Goal: Task Accomplishment & Management: Manage account settings

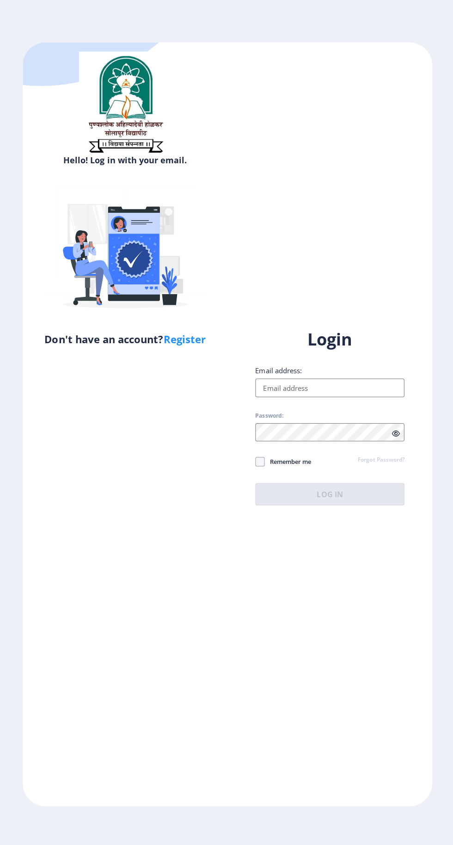
click at [347, 395] on input "Email address:" at bounding box center [328, 386] width 148 height 18
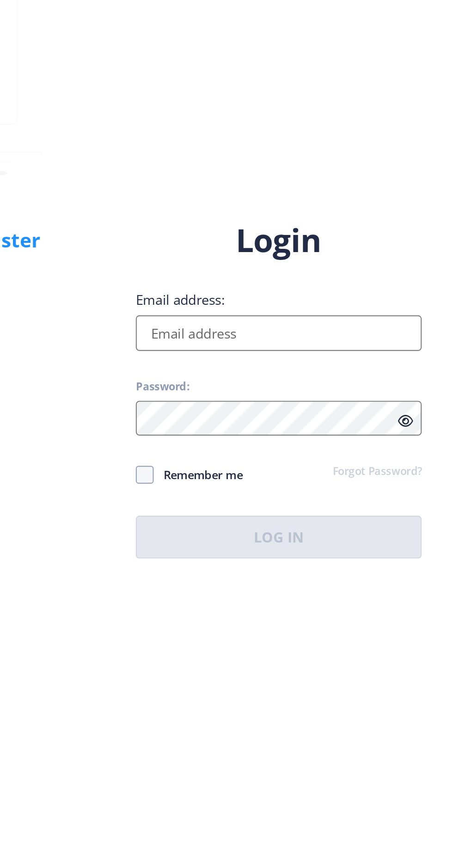
type input "[EMAIL_ADDRESS][DOMAIN_NAME]"
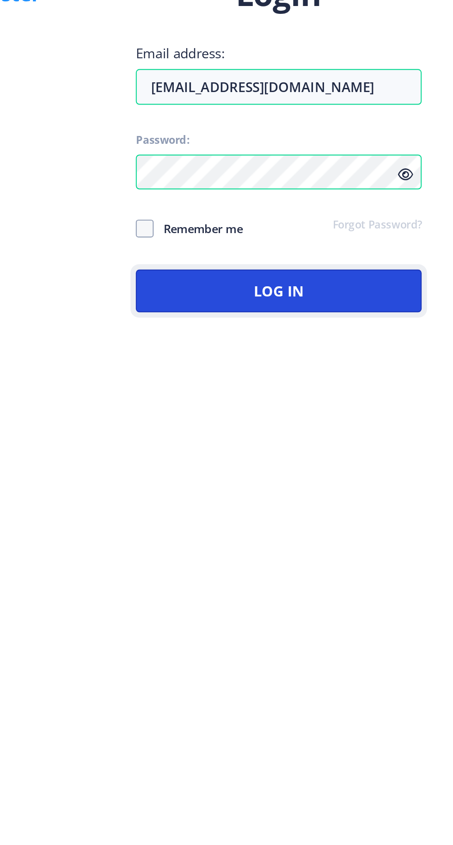
click at [347, 503] on button "Log In" at bounding box center [328, 492] width 148 height 22
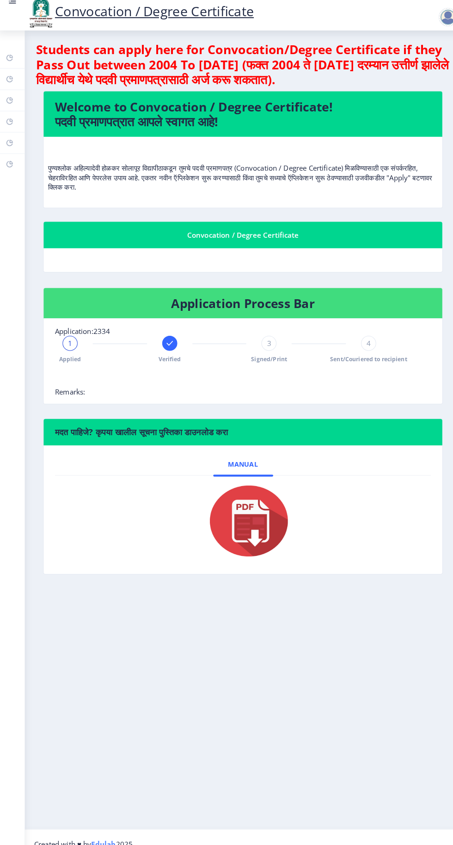
scroll to position [31, 0]
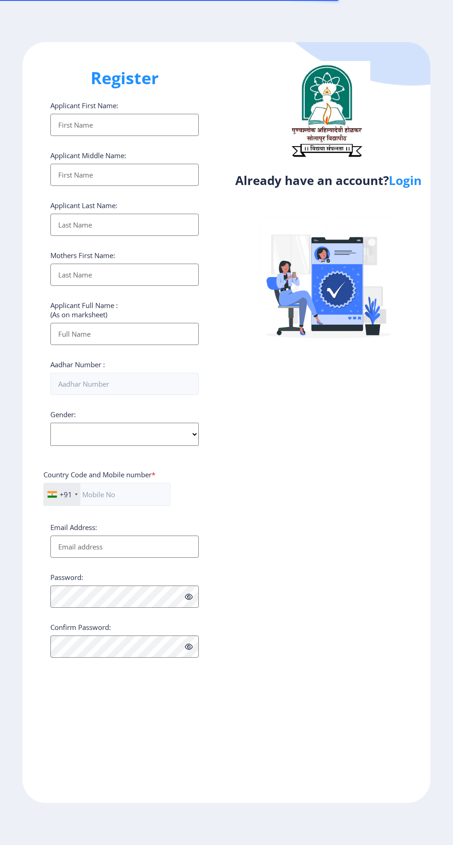
select select
click at [406, 179] on link "Login" at bounding box center [405, 180] width 33 height 17
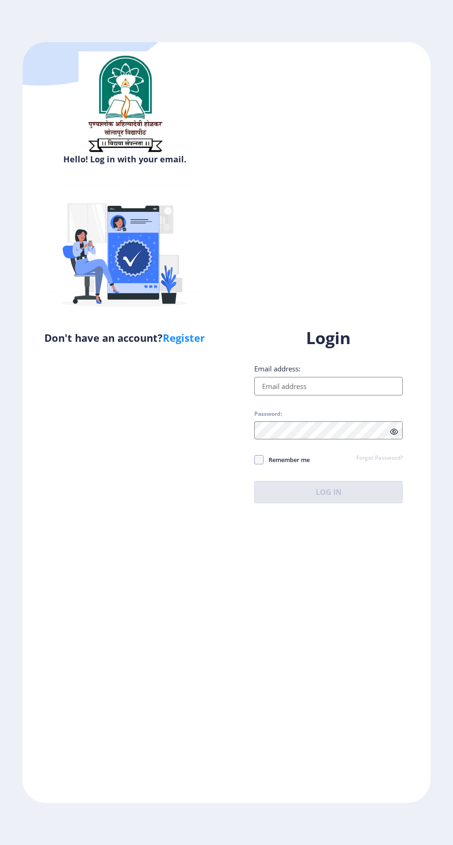
click at [320, 395] on input "Email address:" at bounding box center [328, 386] width 148 height 18
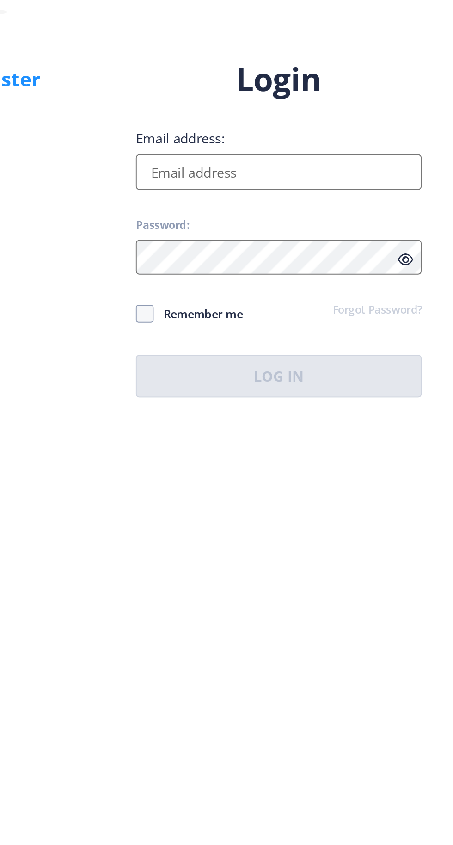
type input "[EMAIL_ADDRESS][DOMAIN_NAME]"
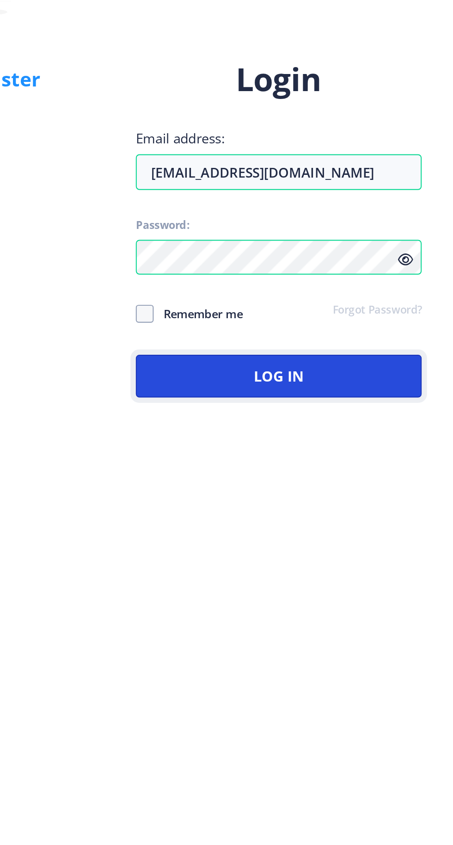
click at [362, 503] on button "Log In" at bounding box center [328, 492] width 148 height 22
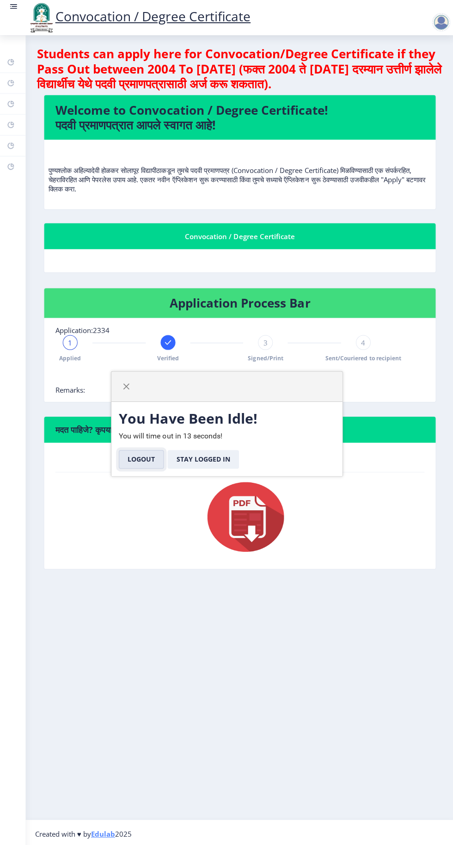
click at [143, 458] on button "Logout" at bounding box center [141, 458] width 45 height 18
click at [146, 461] on button "Logout" at bounding box center [141, 458] width 45 height 18
click at [147, 456] on button "Logout" at bounding box center [141, 458] width 45 height 18
